Goal: Task Accomplishment & Management: Manage account settings

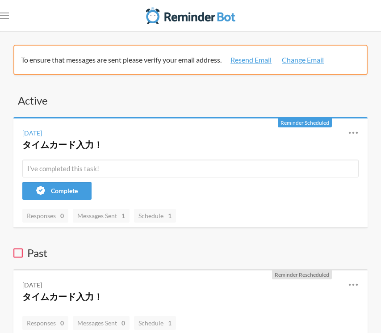
click at [289, 121] on span "Reminder Scheduled" at bounding box center [304, 122] width 49 height 7
click at [353, 130] on icon at bounding box center [353, 132] width 11 height 11
click at [278, 185] on link "Edit" at bounding box center [314, 184] width 76 height 14
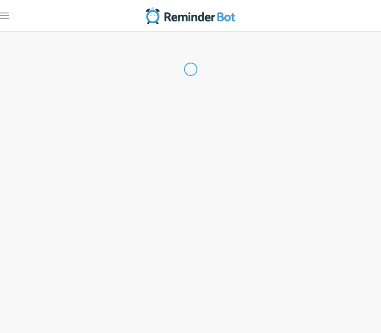
type input "タイムカード入力！"
checkbox input "true"
checkbox input "false"
select select "10:15:00"
select select "11:15:00"
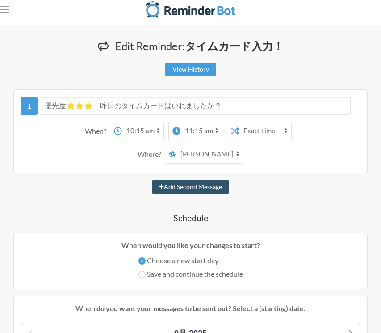
scroll to position [10, 0]
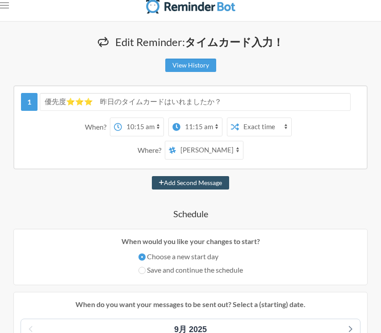
click at [214, 150] on select "[PERSON_NAME] NTT_BAN" at bounding box center [209, 150] width 67 height 18
select select "spaces/AAQAY5IttOw"
click at [183, 141] on select "[PERSON_NAME] NTT_BAN" at bounding box center [209, 150] width 67 height 18
click at [251, 176] on div "Add Second Message" at bounding box center [190, 182] width 354 height 13
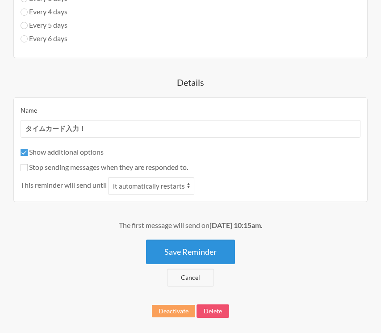
scroll to position [590, 0]
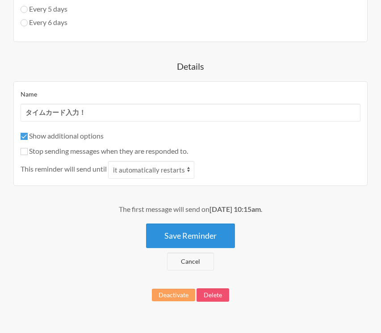
click at [216, 237] on button "Save Reminder" at bounding box center [190, 235] width 89 height 25
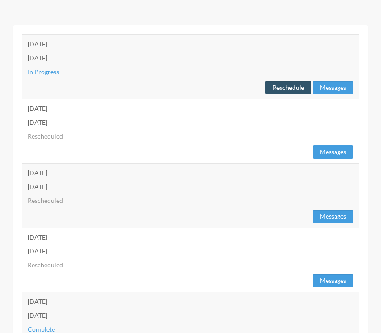
scroll to position [205, 0]
